Goal: Entertainment & Leisure: Consume media (video, audio)

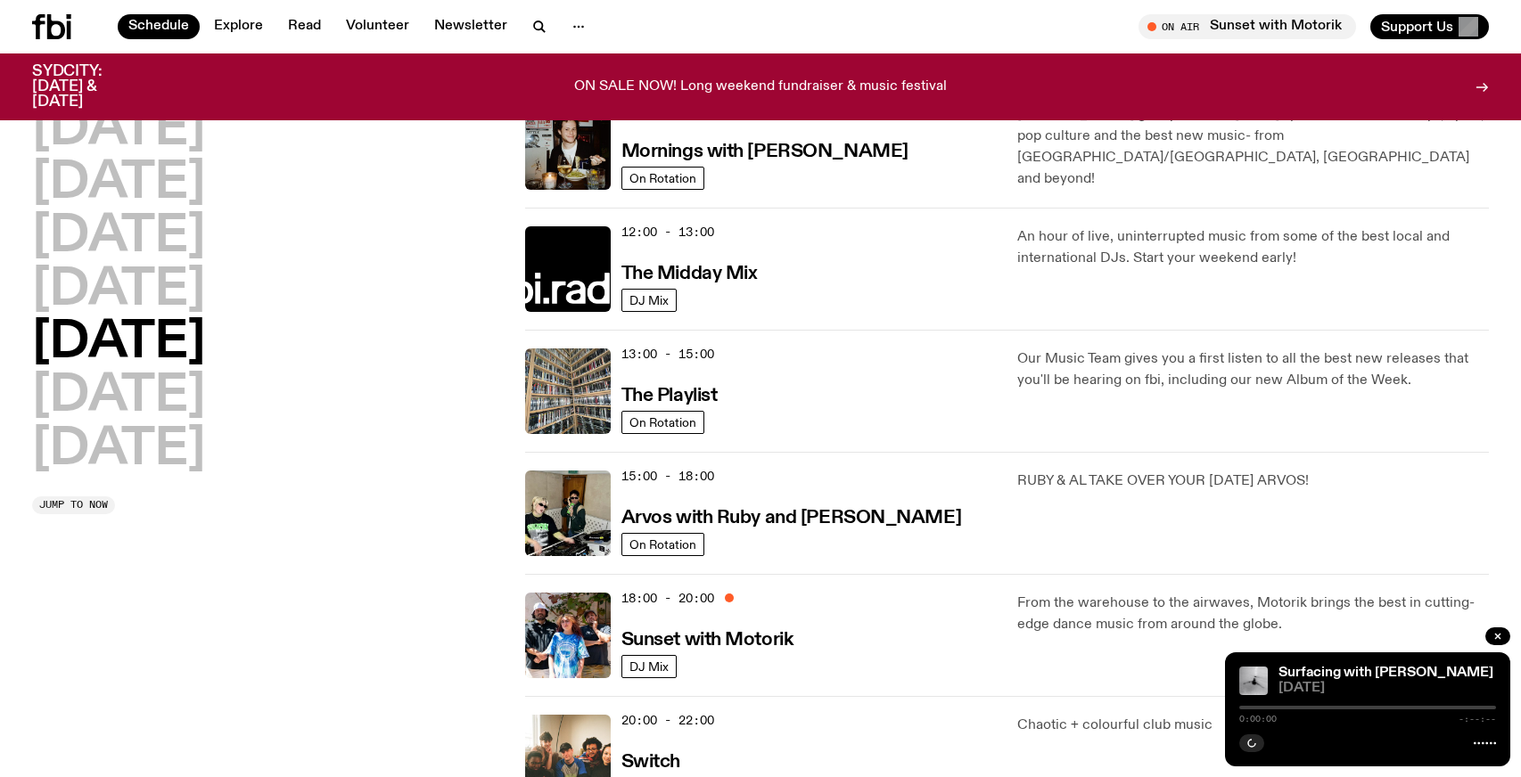
scroll to position [399, 0]
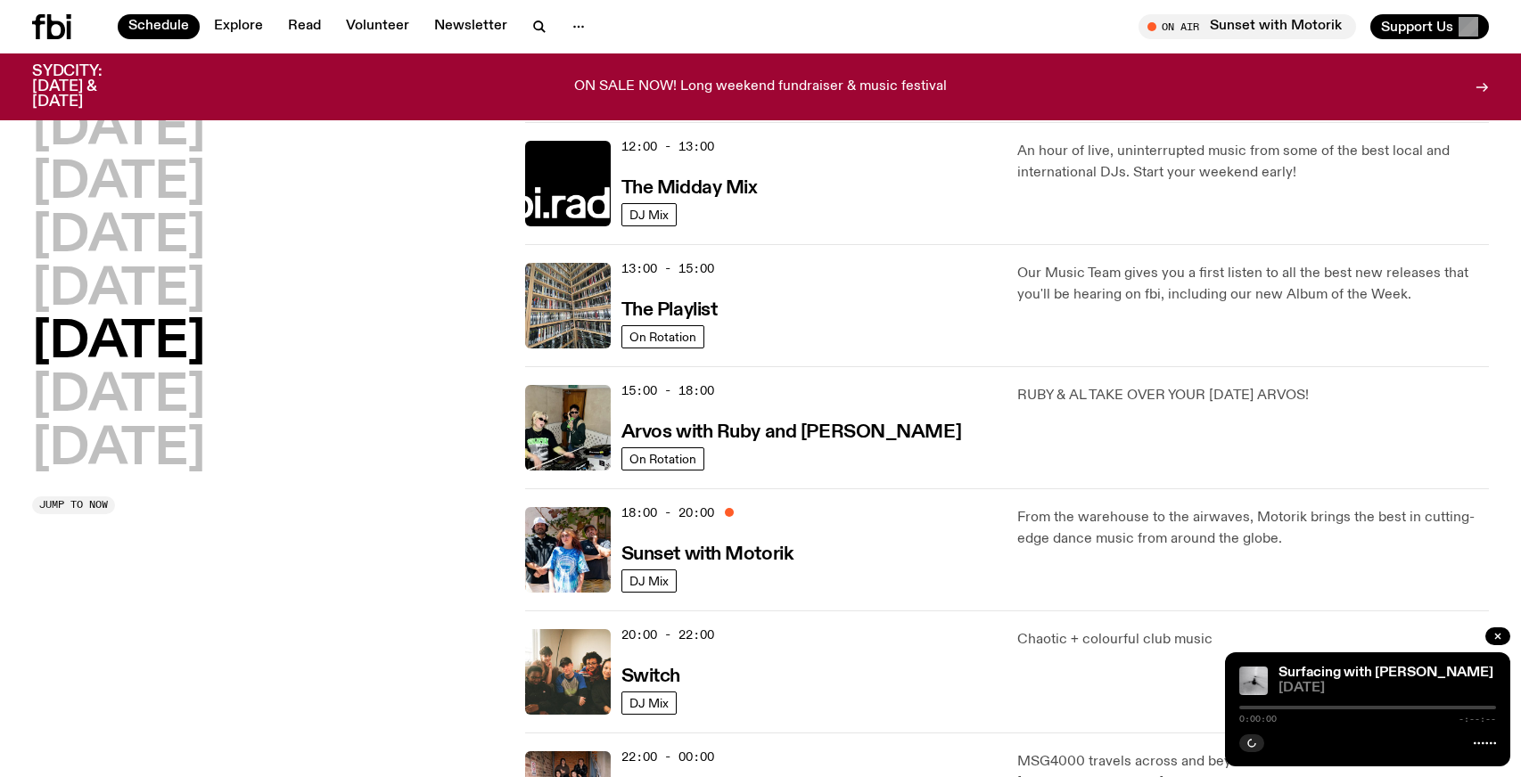
click at [827, 298] on div "13:00 - 15:00 The Playlist" at bounding box center [808, 306] width 375 height 86
click at [658, 303] on h3 "The Playlist" at bounding box center [669, 310] width 96 height 19
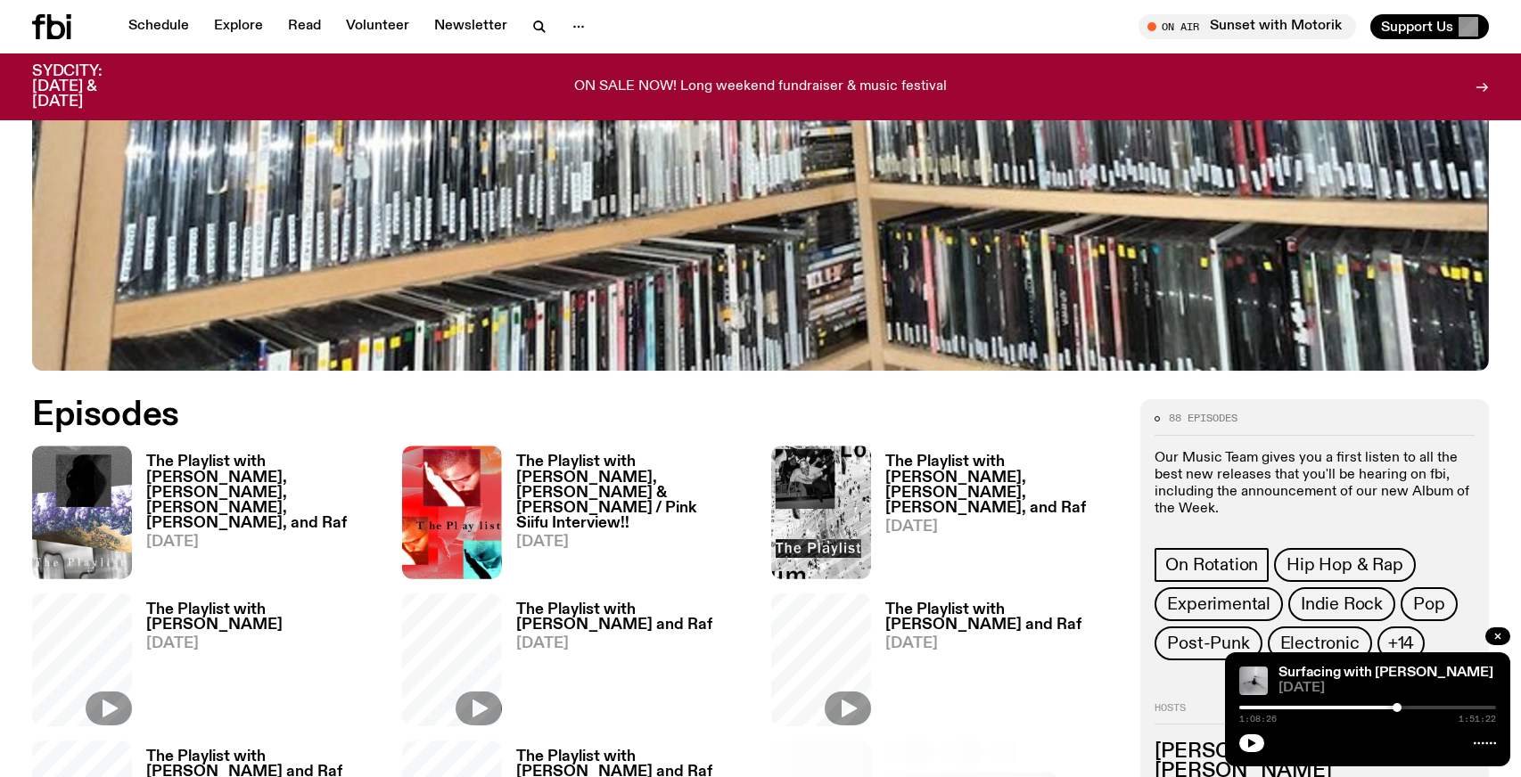
scroll to position [814, 0]
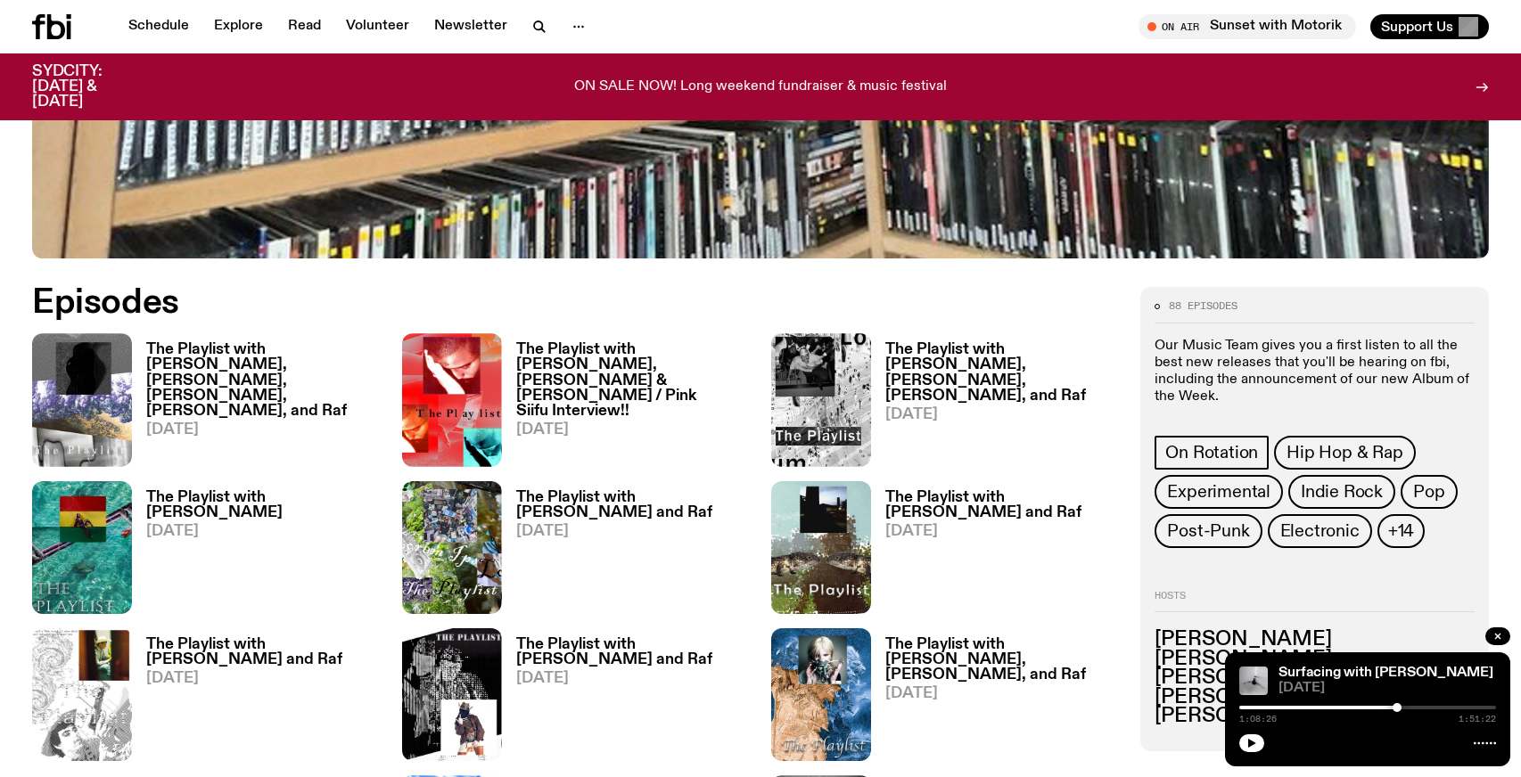
click at [247, 350] on h3 "The Playlist with [PERSON_NAME], [PERSON_NAME], [PERSON_NAME], [PERSON_NAME], a…" at bounding box center [263, 380] width 234 height 76
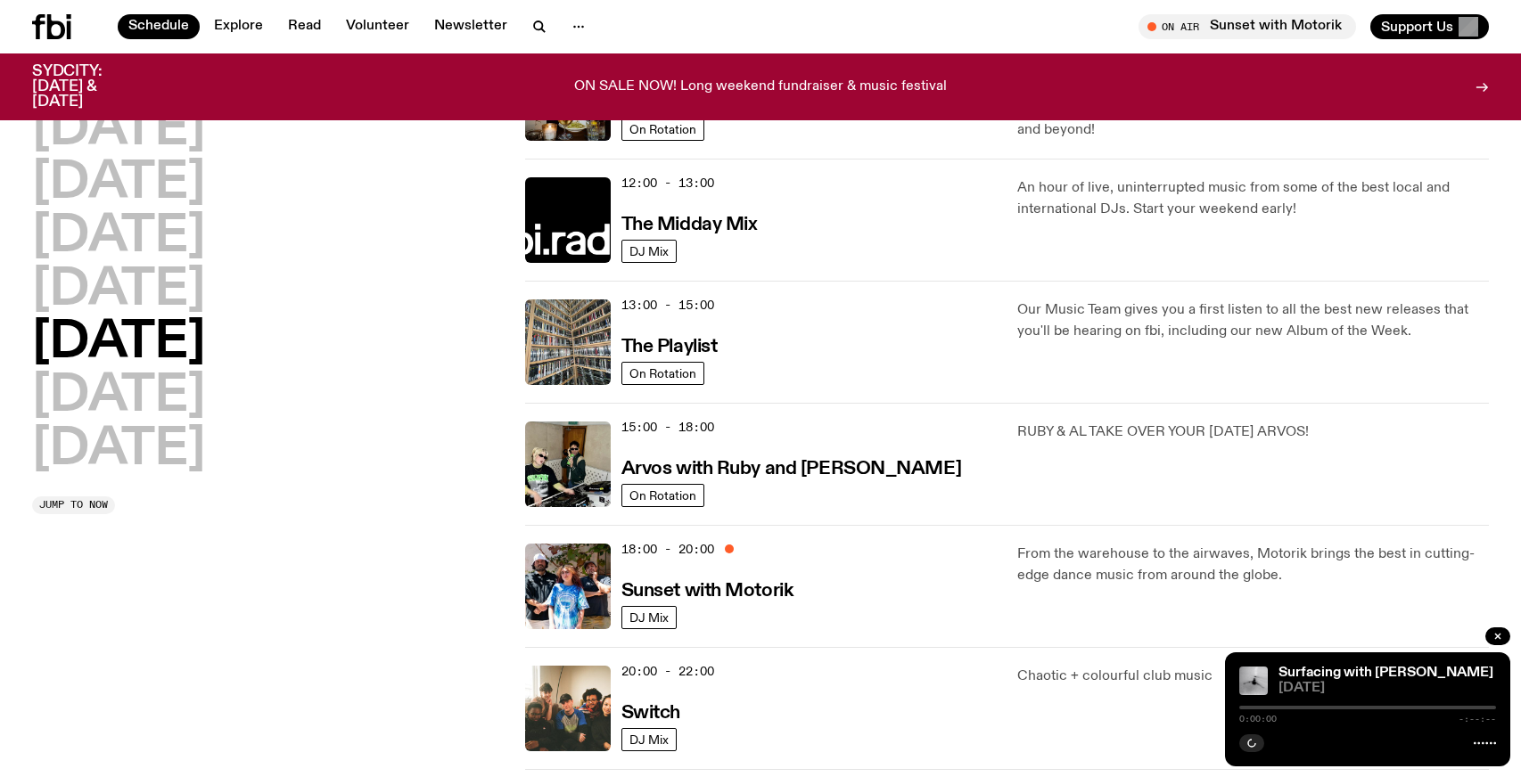
scroll to position [385, 0]
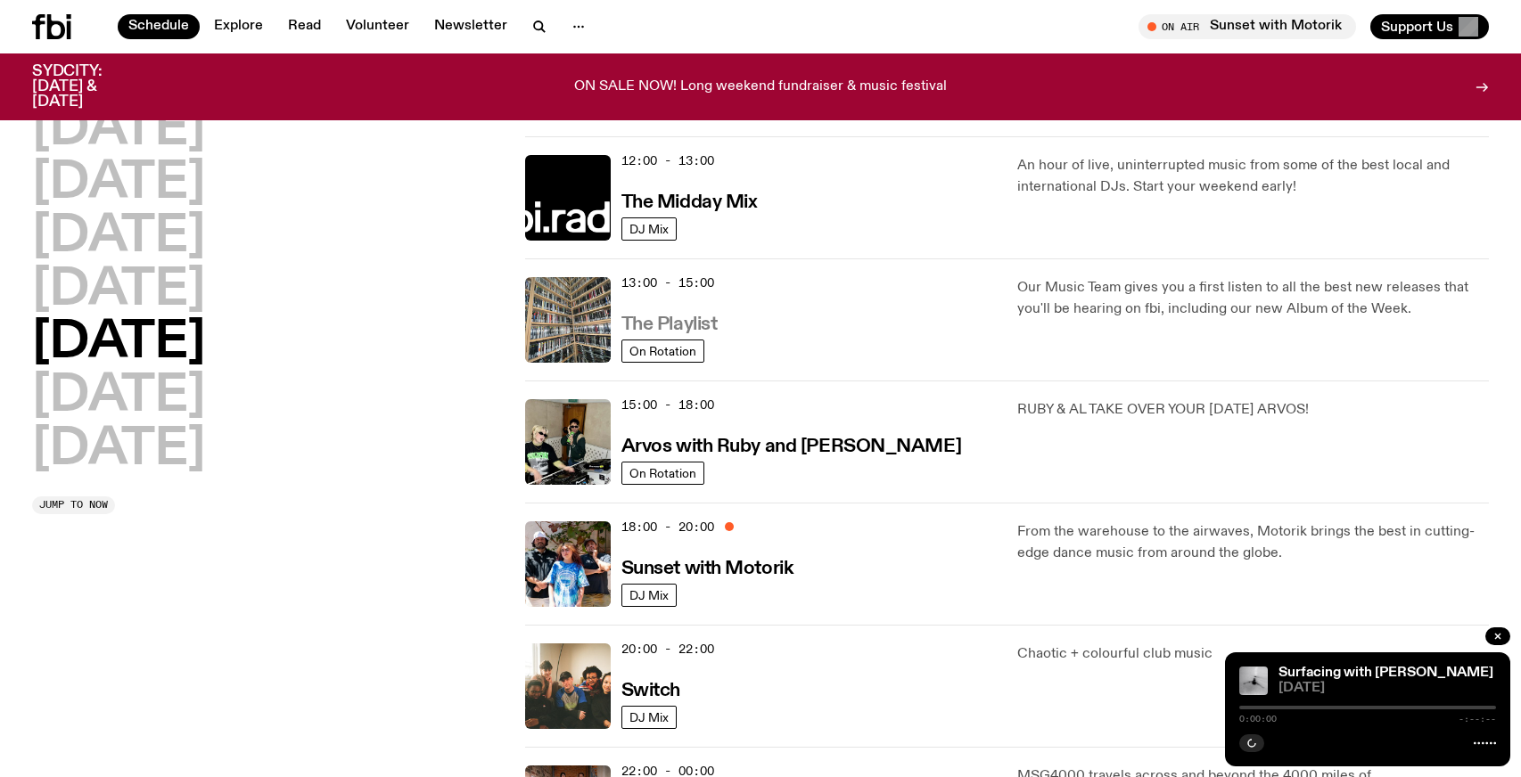
click at [714, 317] on h3 "The Playlist" at bounding box center [669, 325] width 96 height 19
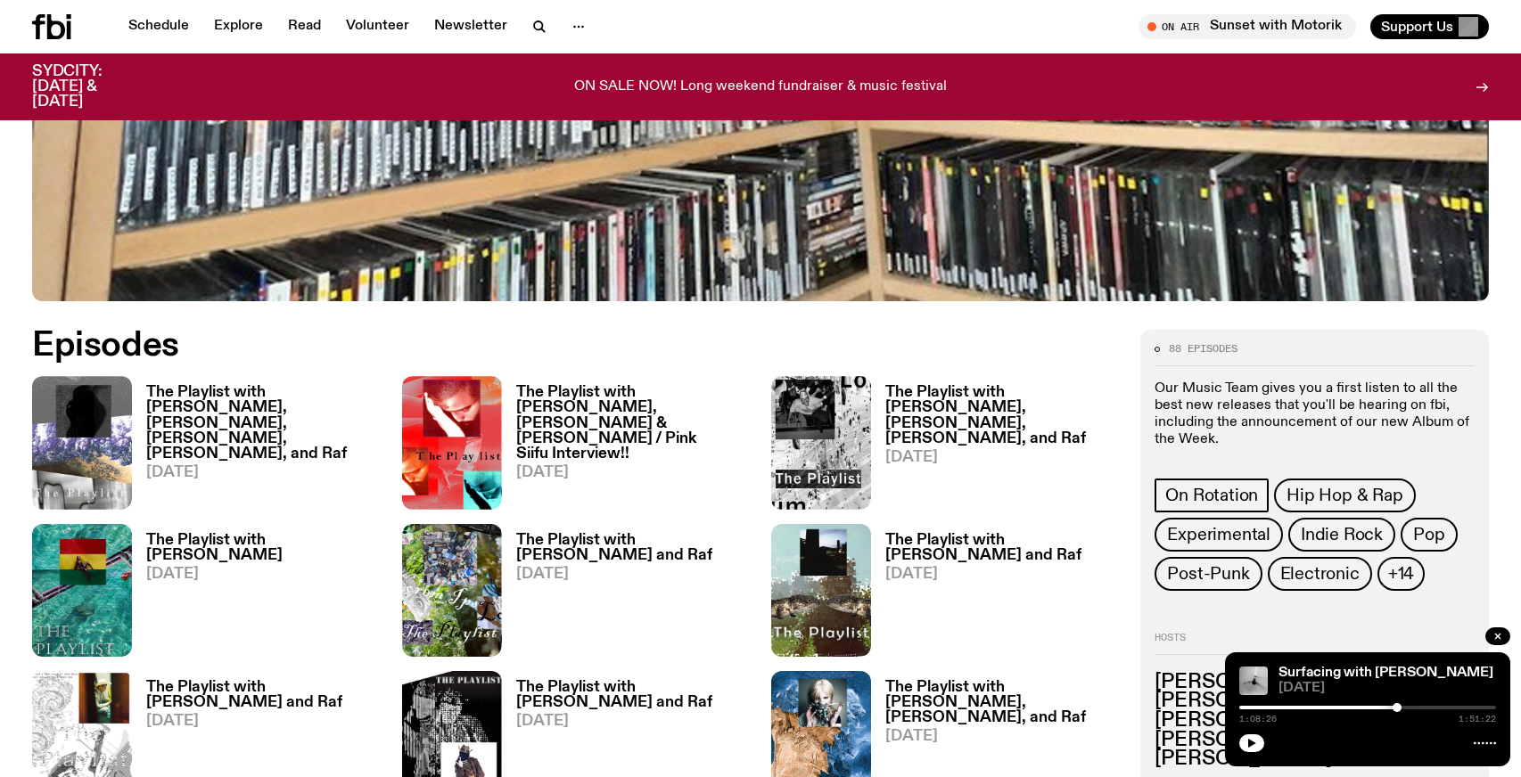
scroll to position [793, 0]
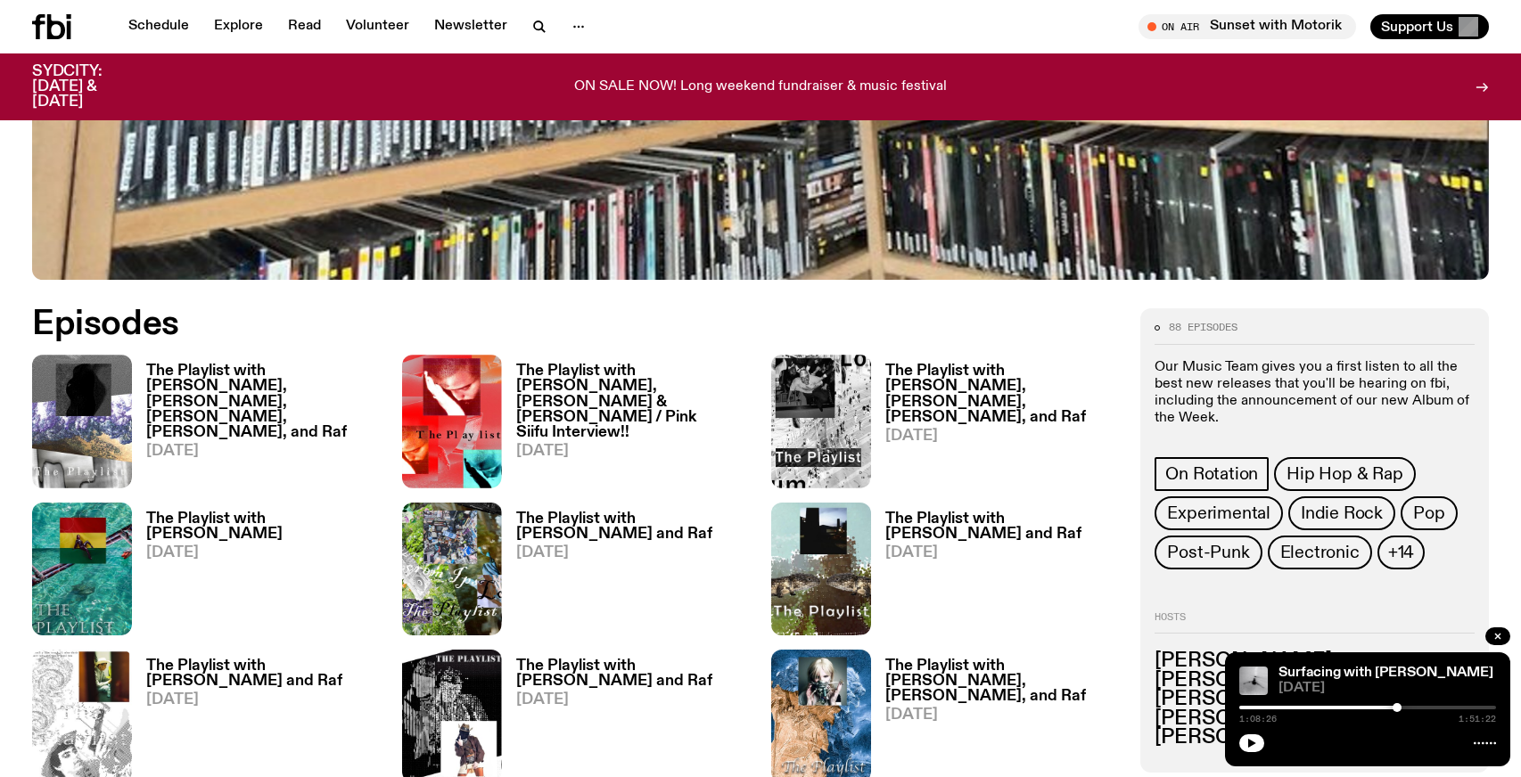
click at [269, 366] on h3 "The Playlist with [PERSON_NAME], [PERSON_NAME], [PERSON_NAME], [PERSON_NAME], a…" at bounding box center [263, 402] width 234 height 76
